Goal: Information Seeking & Learning: Learn about a topic

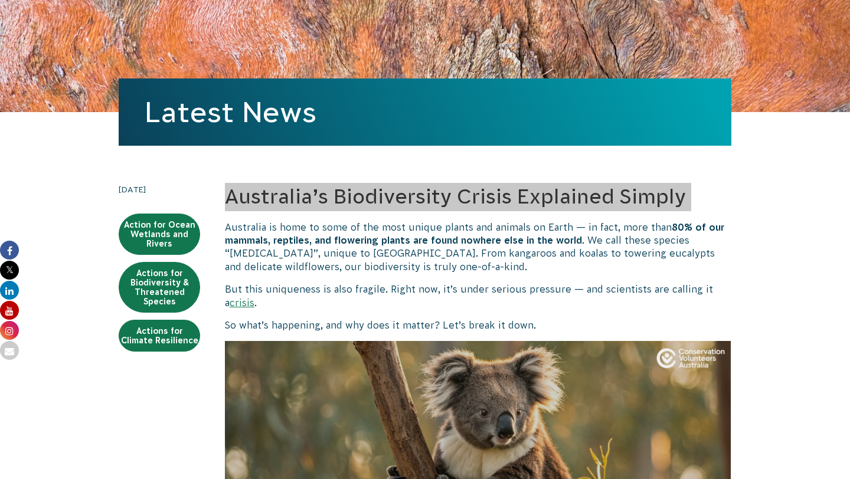
scroll to position [185, 0]
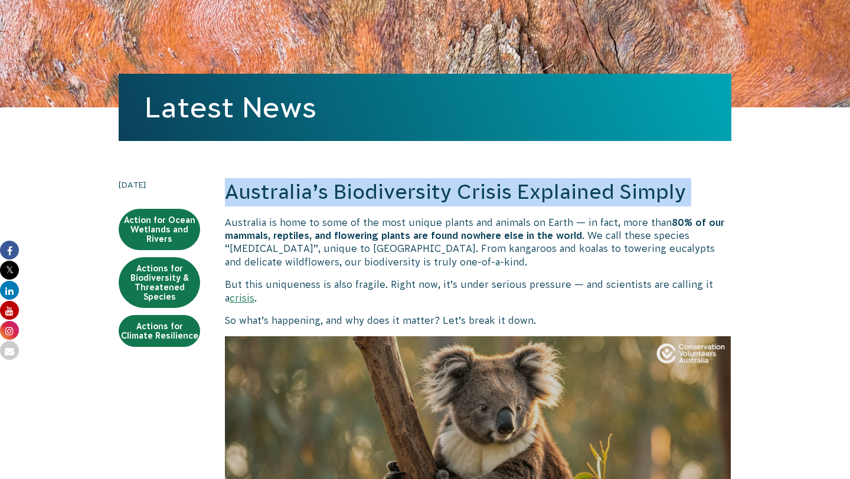
click at [342, 188] on h2 "Australia’s Biodiversity Crisis Explained Simply" at bounding box center [478, 192] width 506 height 28
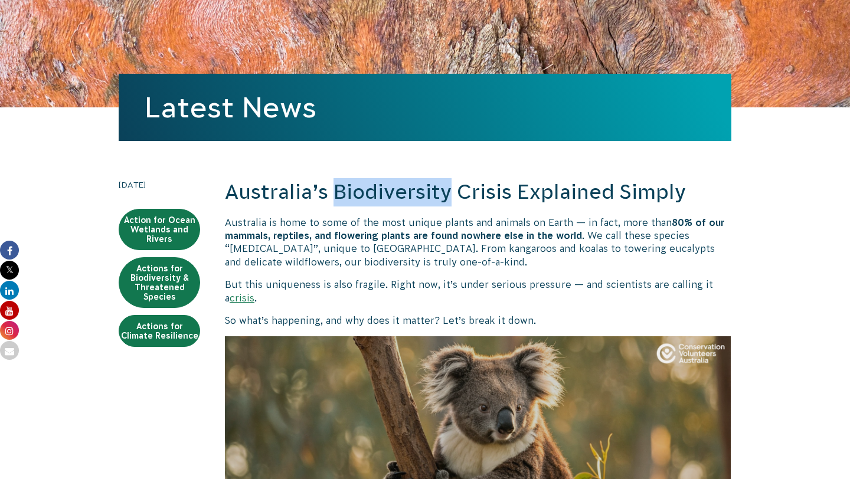
click at [342, 188] on h2 "Australia’s Biodiversity Crisis Explained Simply" at bounding box center [478, 192] width 506 height 28
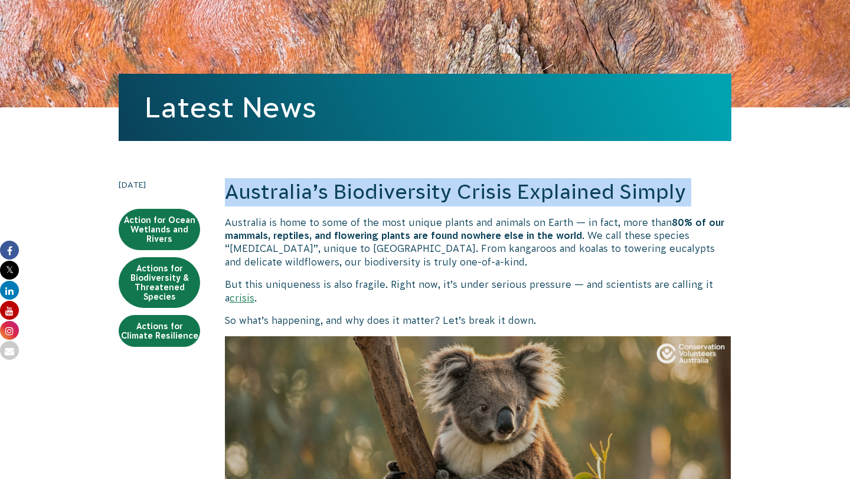
click at [342, 188] on h2 "Australia’s Biodiversity Crisis Explained Simply" at bounding box center [478, 192] width 506 height 28
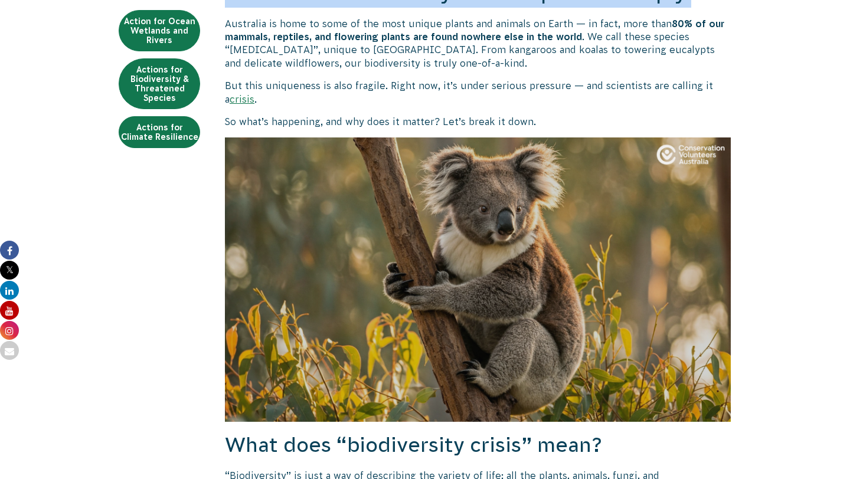
scroll to position [410, 0]
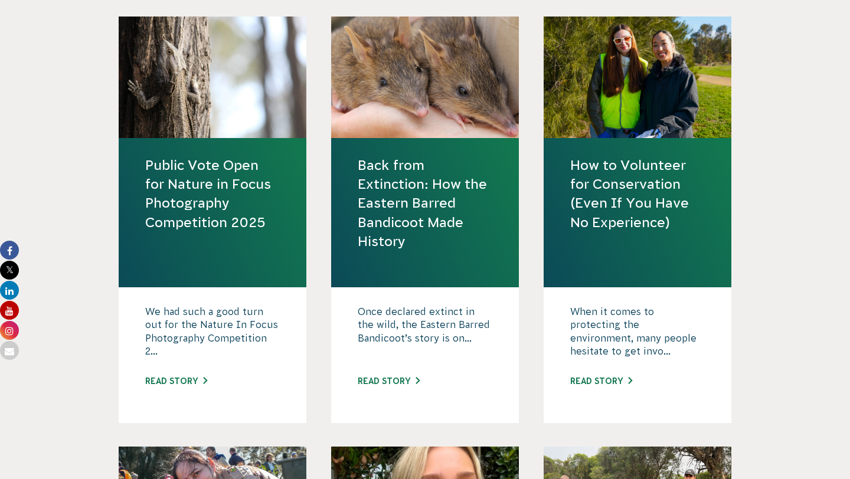
scroll to position [527, 0]
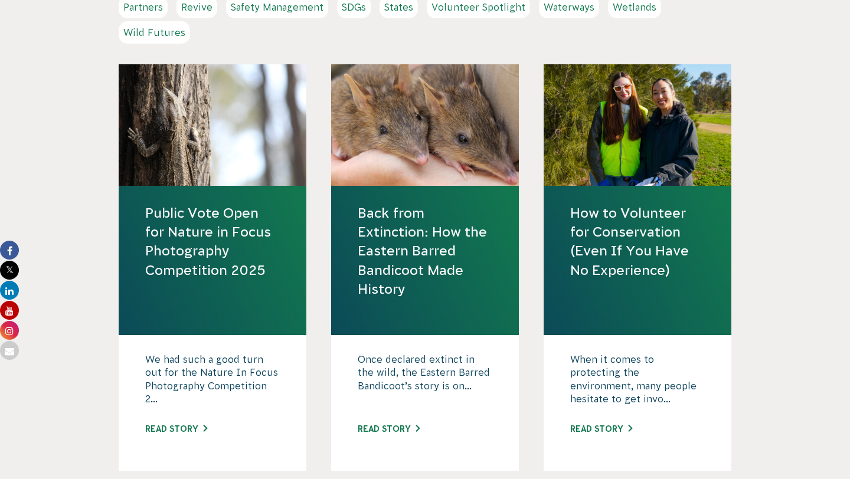
click at [378, 278] on link "Back from Extinction: How the Eastern Barred Bandicoot Made History" at bounding box center [425, 251] width 135 height 95
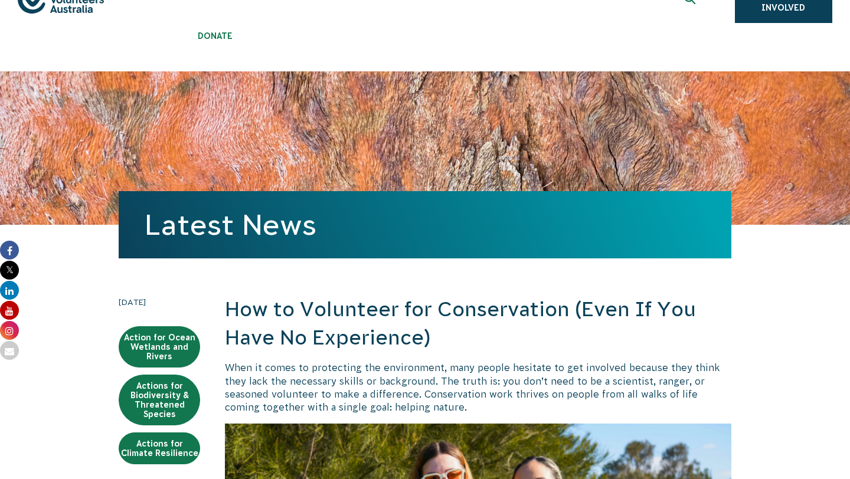
scroll to position [134, 0]
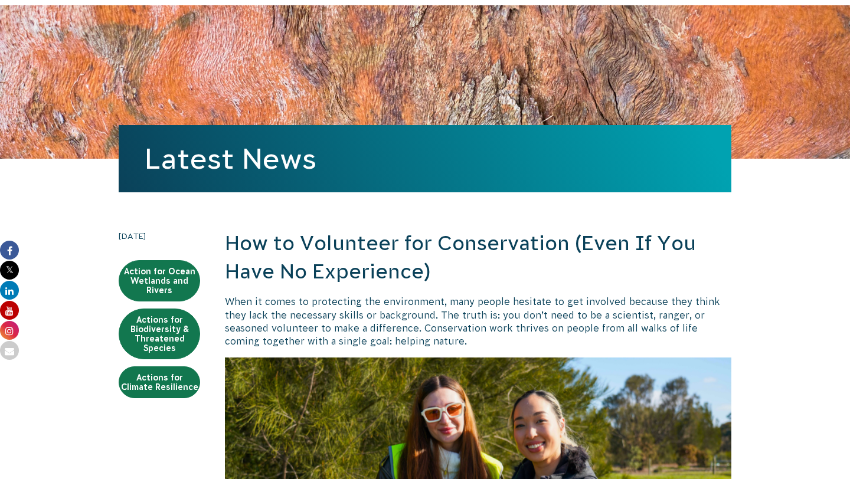
click at [303, 263] on h2 "How to Volunteer for Conservation (Even If You Have No Experience)" at bounding box center [478, 258] width 506 height 56
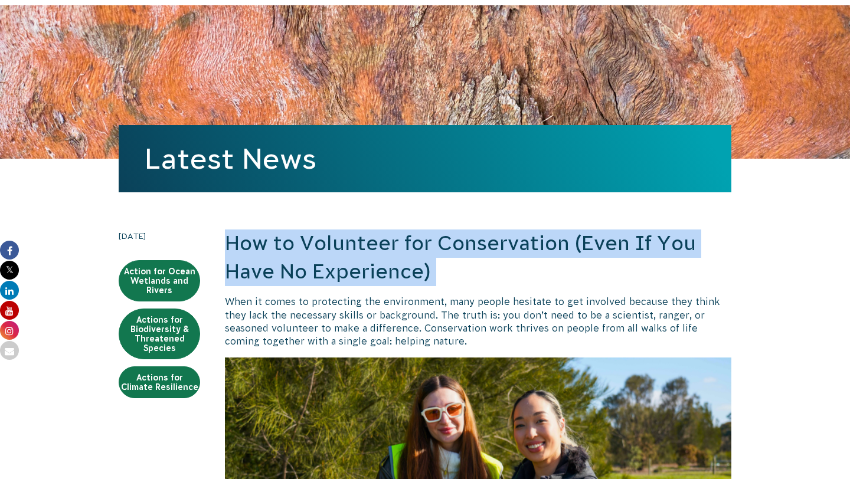
click at [303, 263] on h2 "How to Volunteer for Conservation (Even If You Have No Experience)" at bounding box center [478, 258] width 506 height 56
copy div "How to Volunteer for Conservation (Even If You Have No Experience)"
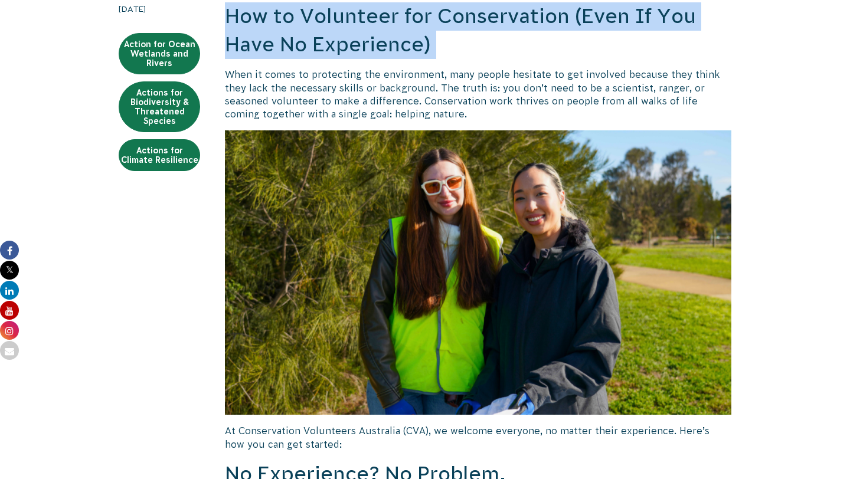
click at [402, 256] on img at bounding box center [478, 272] width 506 height 285
